Goal: Task Accomplishment & Management: Manage account settings

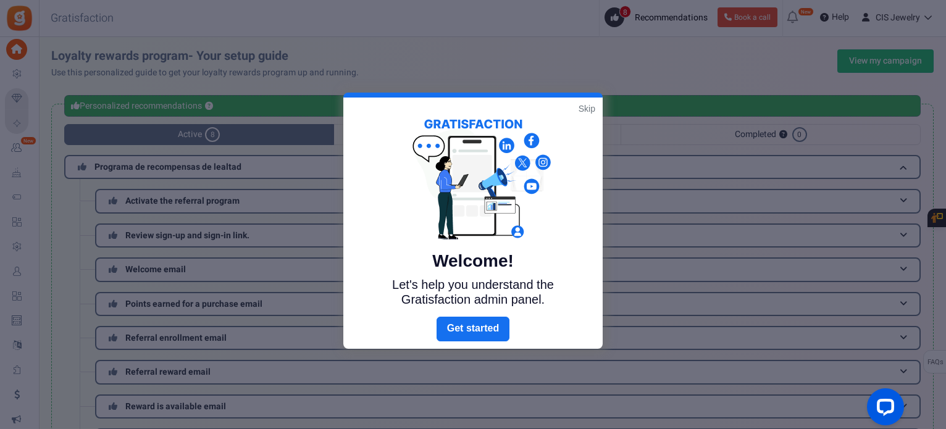
click at [591, 109] on link "Skip" at bounding box center [587, 108] width 17 height 12
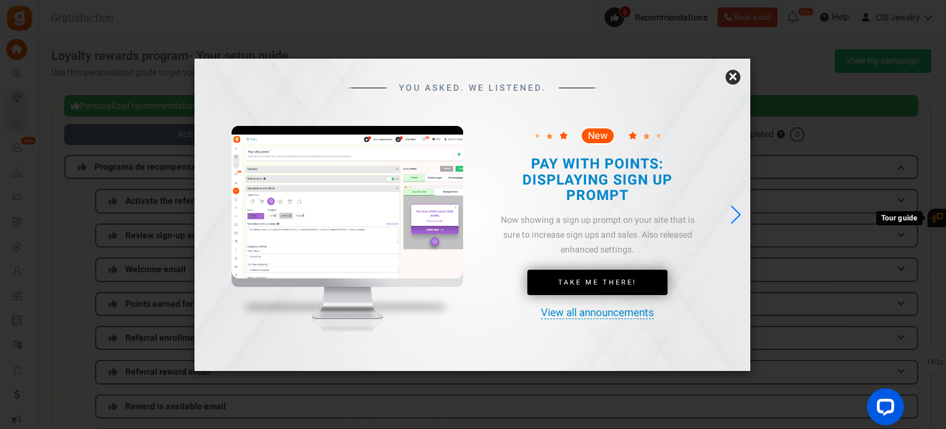
click at [737, 74] on link "×" at bounding box center [732, 77] width 15 height 15
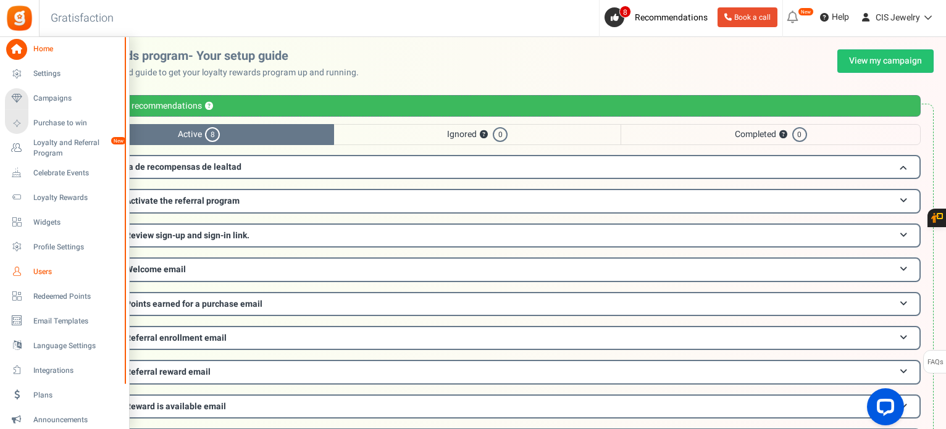
click at [64, 269] on span "Users" at bounding box center [76, 272] width 86 height 10
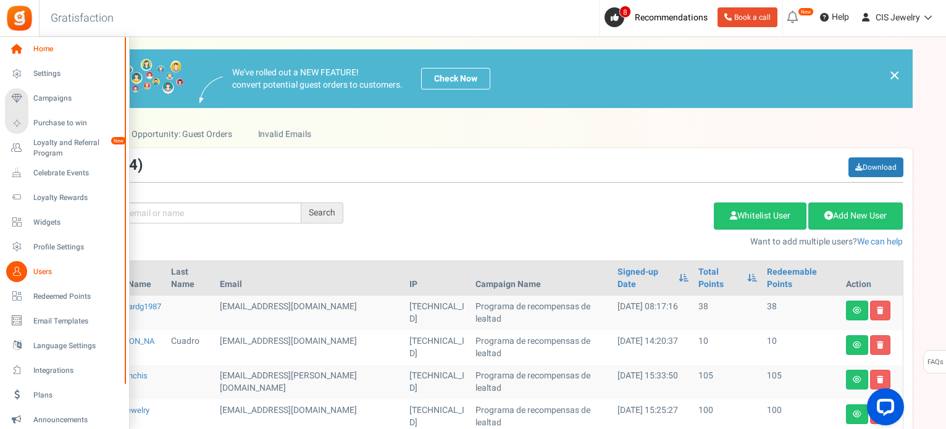
click at [51, 49] on span "Home" at bounding box center [76, 49] width 86 height 10
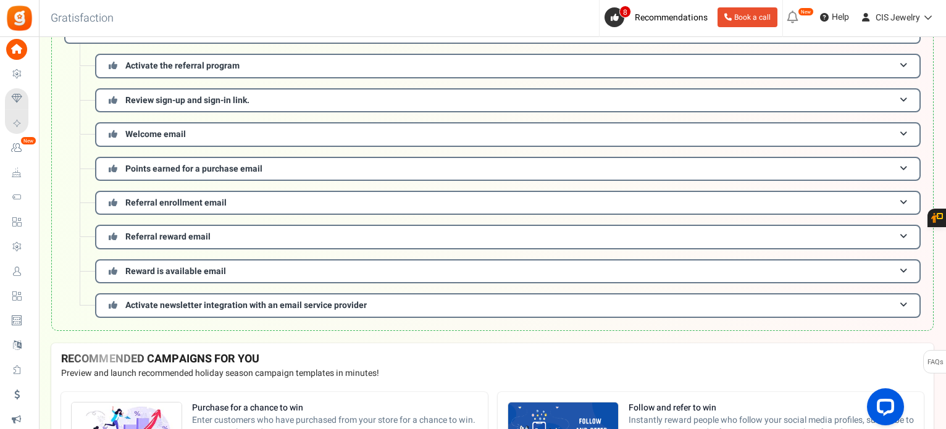
scroll to position [185, 0]
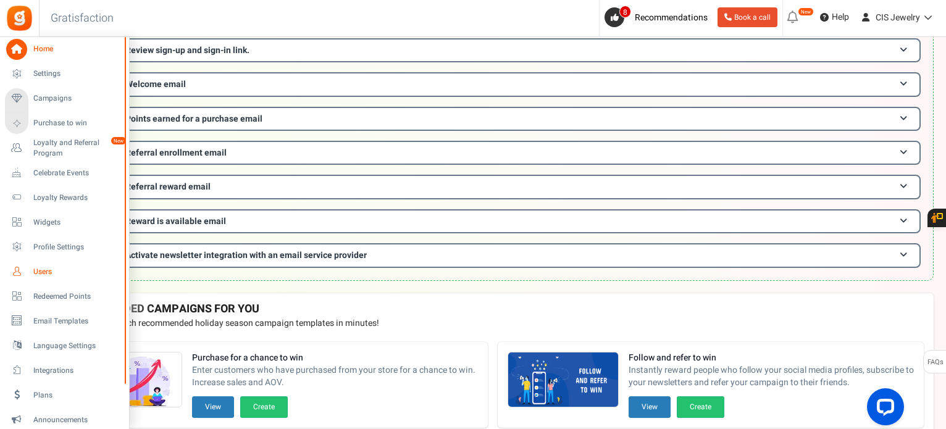
click at [74, 274] on span "Users" at bounding box center [76, 272] width 86 height 10
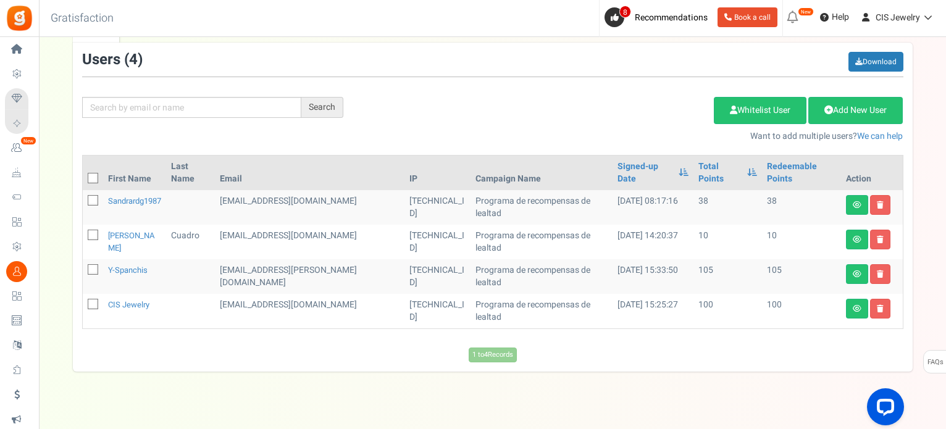
scroll to position [109, 0]
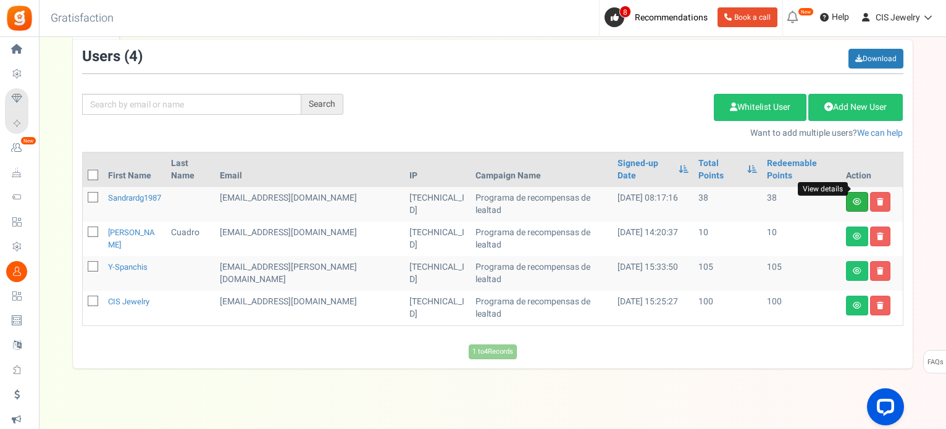
click at [856, 198] on icon at bounding box center [857, 201] width 9 height 7
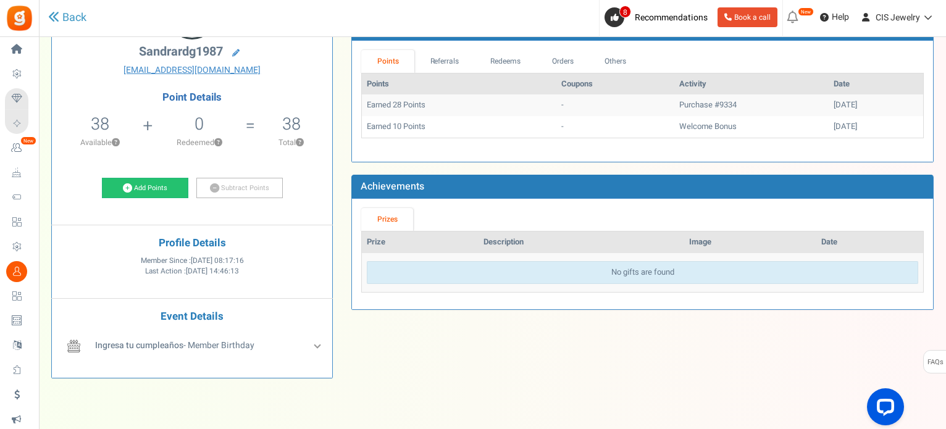
scroll to position [79, 0]
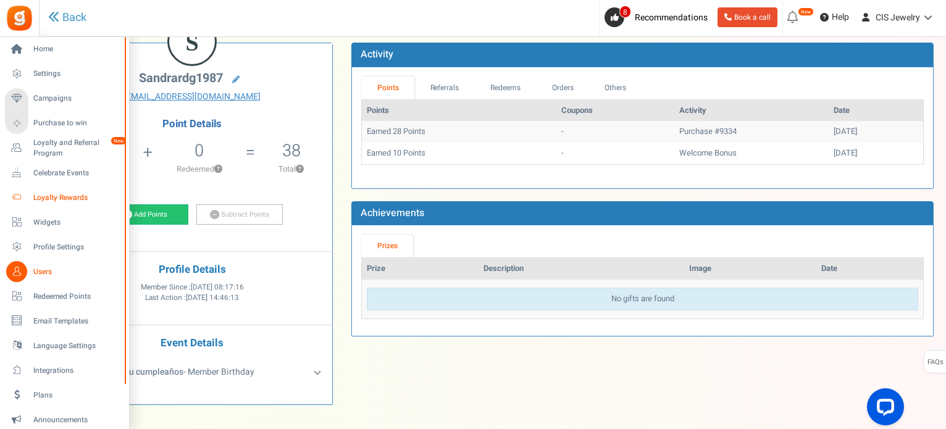
click at [55, 194] on span "Loyalty Rewards" at bounding box center [76, 198] width 86 height 10
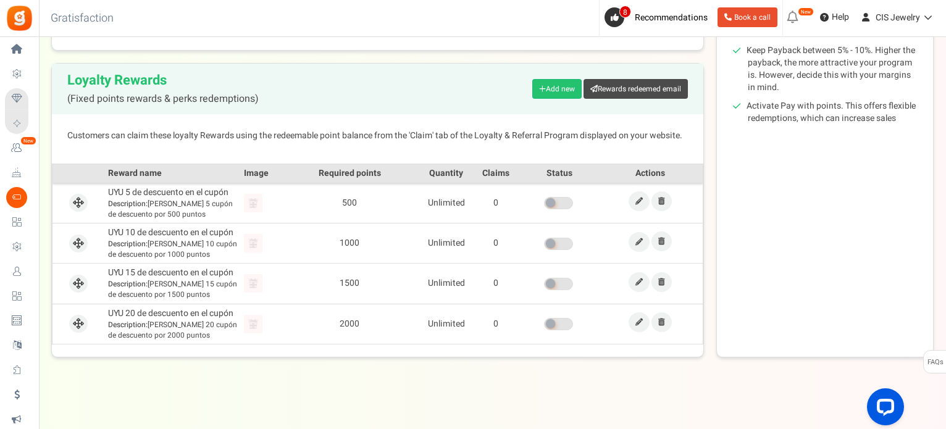
scroll to position [259, 0]
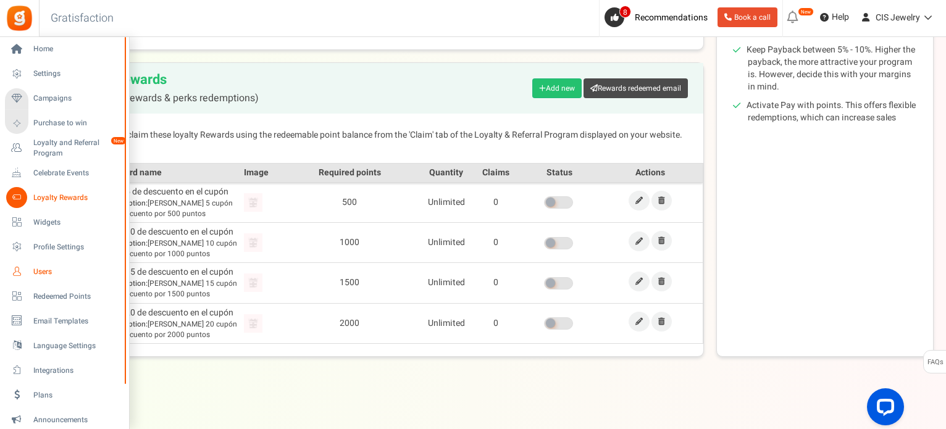
click at [48, 270] on span "Users" at bounding box center [76, 272] width 86 height 10
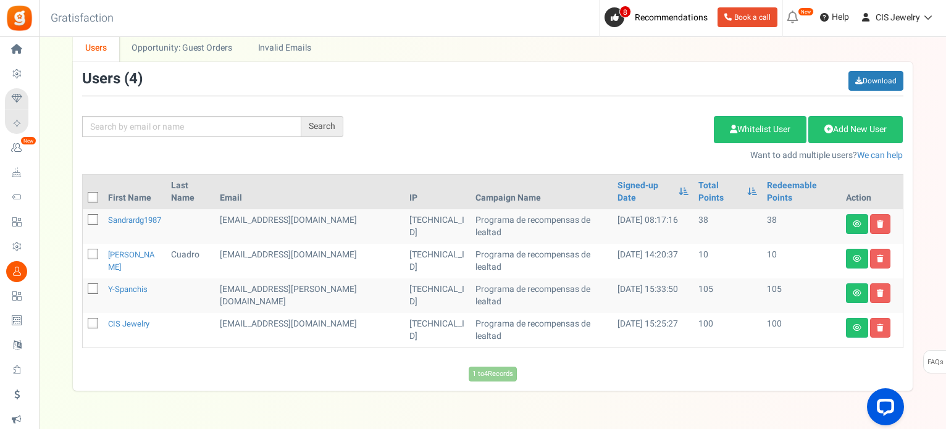
scroll to position [109, 0]
